Goal: Check status: Check status

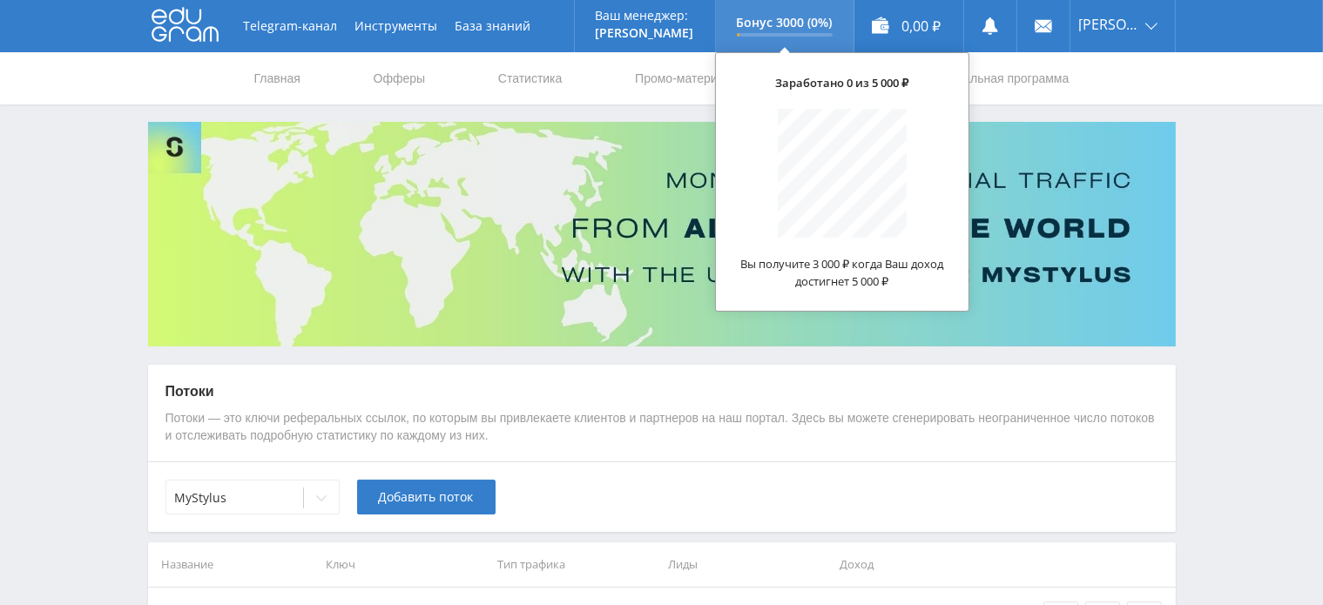
click at [805, 24] on p "Бонус 3000 (0%)" at bounding box center [785, 23] width 96 height 14
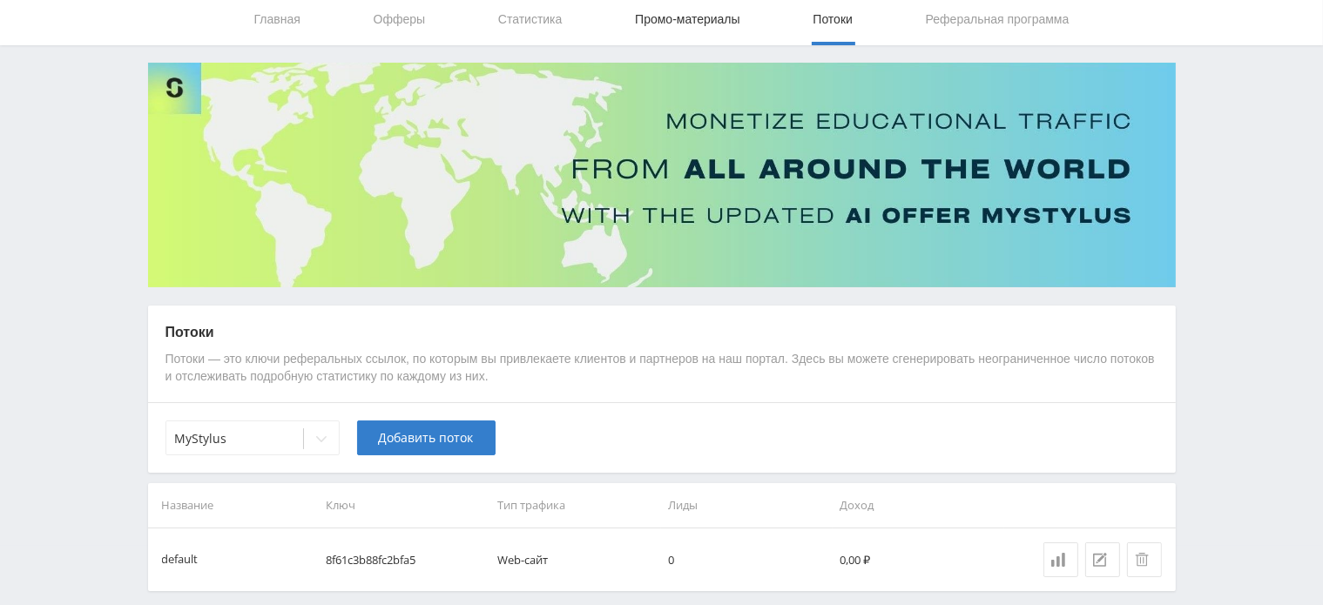
scroll to position [131, 0]
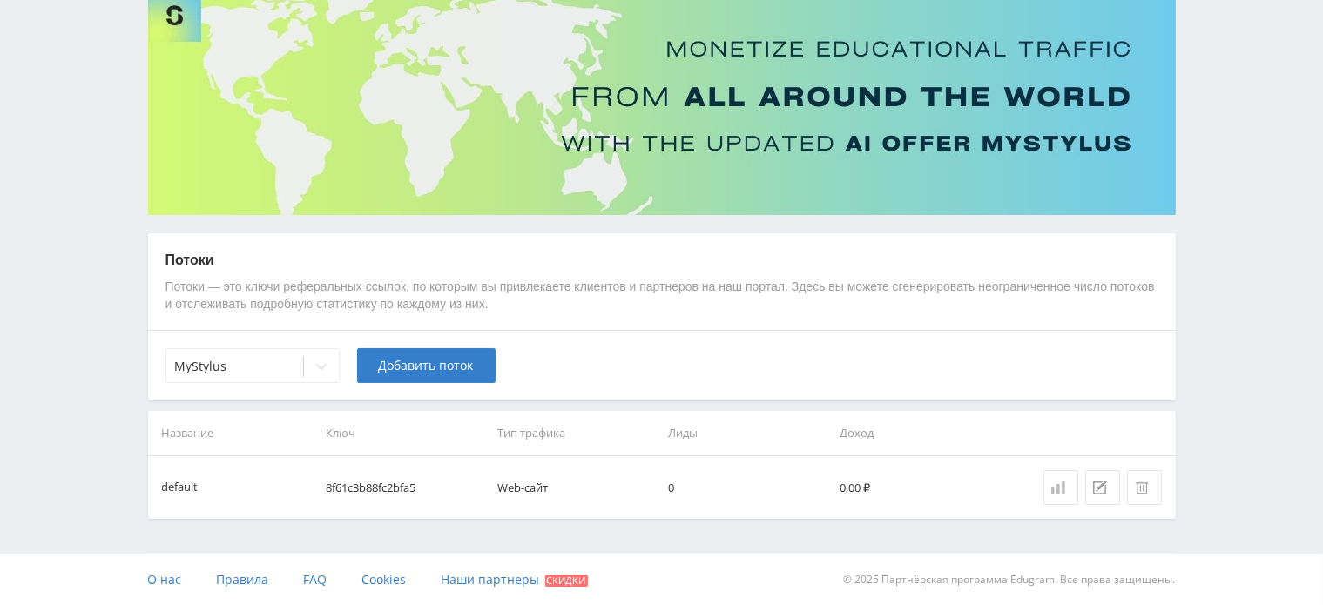
click at [1052, 487] on icon at bounding box center [1058, 488] width 14 height 14
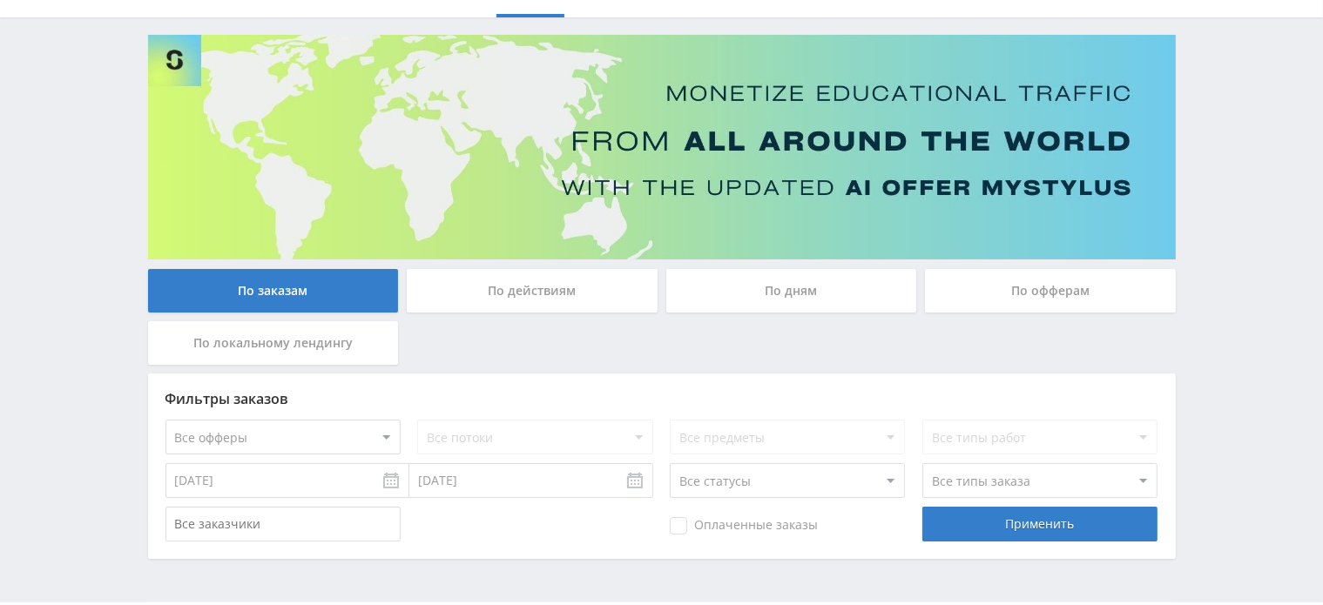
scroll to position [136, 0]
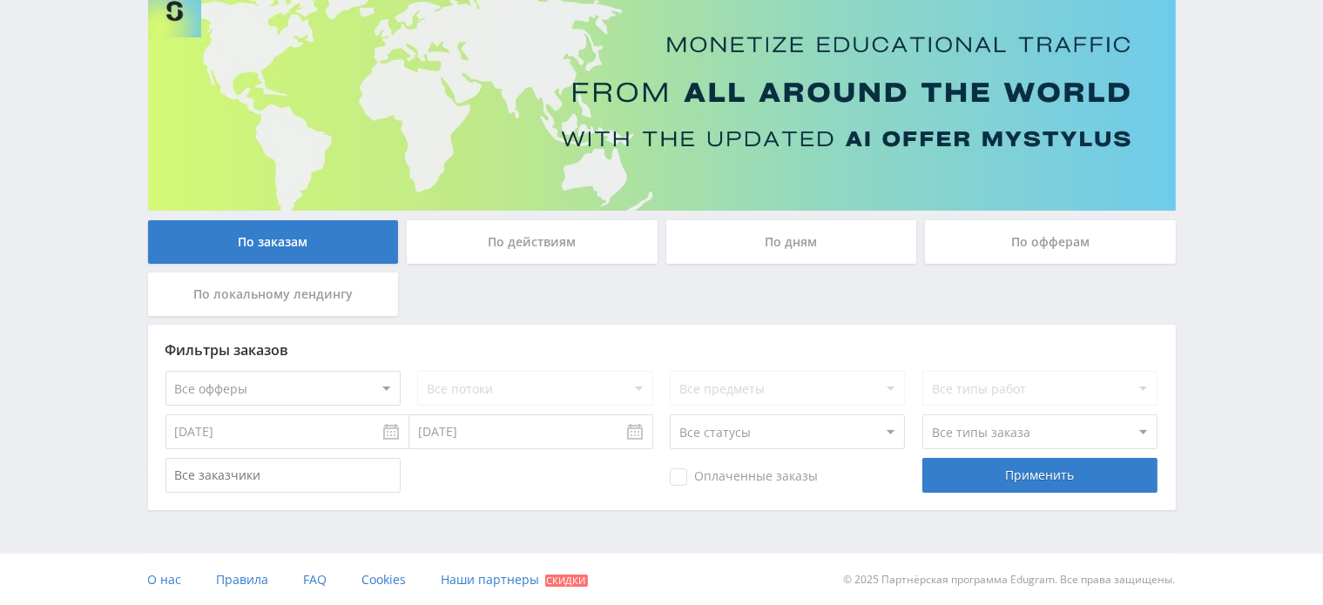
click at [757, 259] on div "По дням" at bounding box center [791, 242] width 251 height 44
click at [0, 0] on input "По дням" at bounding box center [0, 0] width 0 height 0
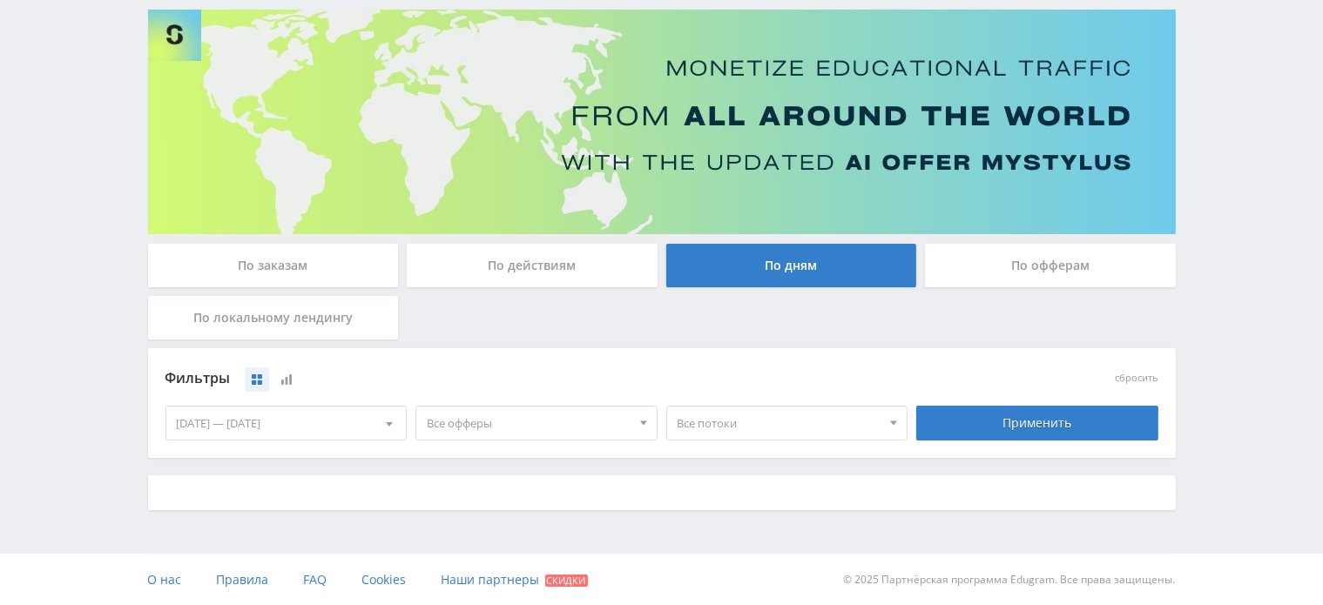
click at [821, 250] on div "По дням" at bounding box center [791, 266] width 251 height 44
click at [0, 0] on input "По дням" at bounding box center [0, 0] width 0 height 0
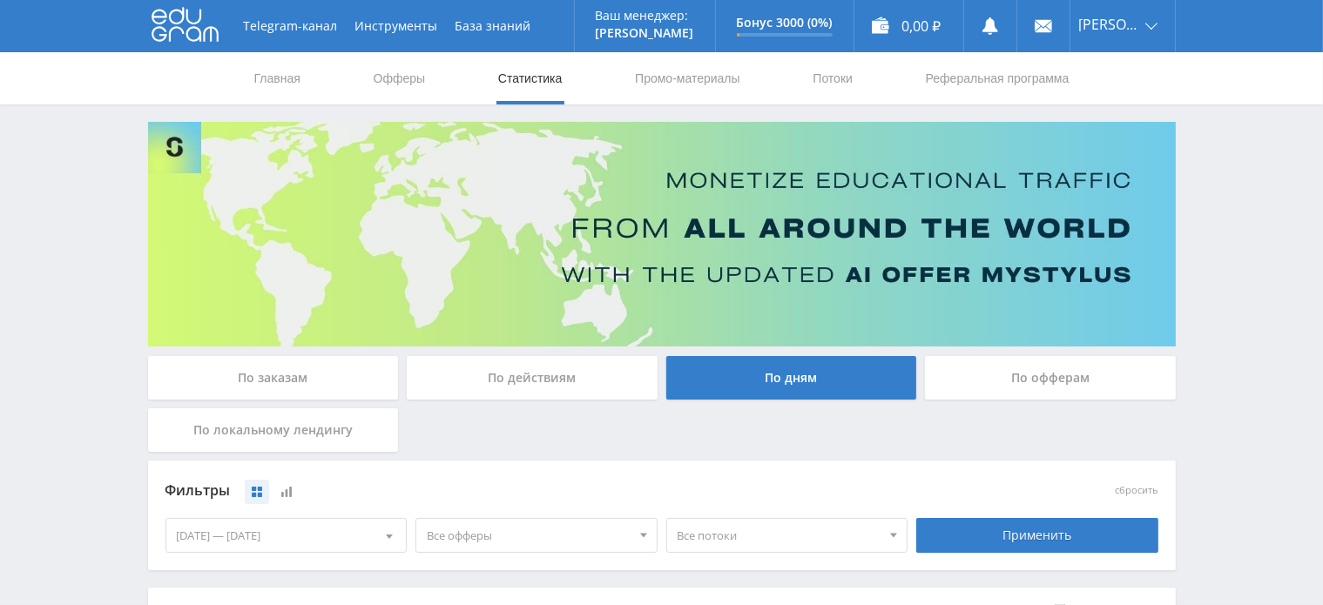
scroll to position [0, 0]
click at [929, 30] on div "0,00 ₽" at bounding box center [908, 26] width 109 height 52
